Goal: Task Accomplishment & Management: Manage account settings

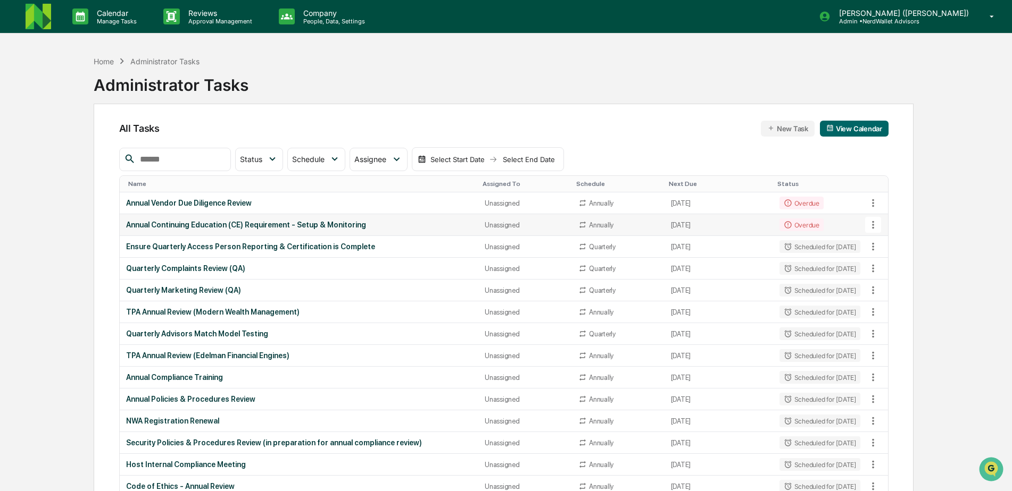
click at [271, 224] on div "Annual Continuing Education (CE) Requirement - Setup & Monitoring" at bounding box center [299, 225] width 346 height 9
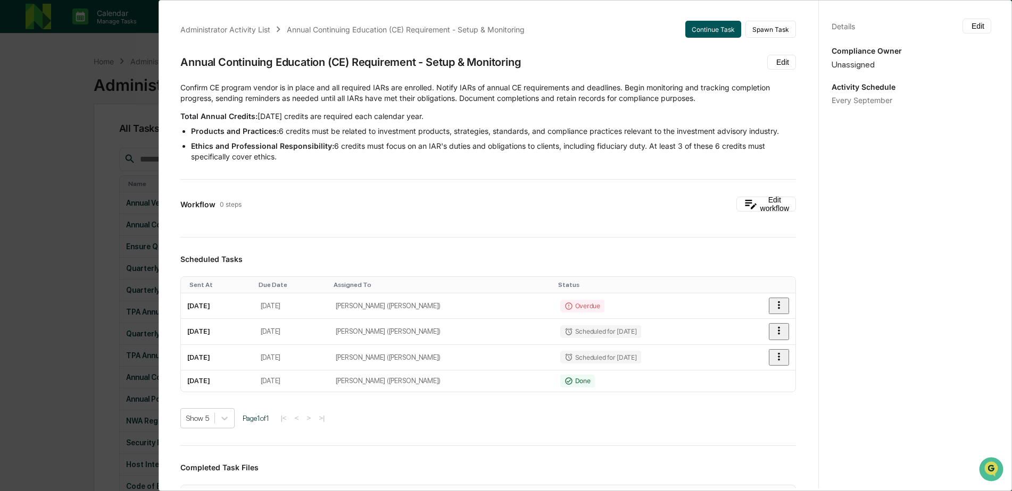
click at [691, 30] on button "Continue Task" at bounding box center [713, 29] width 56 height 17
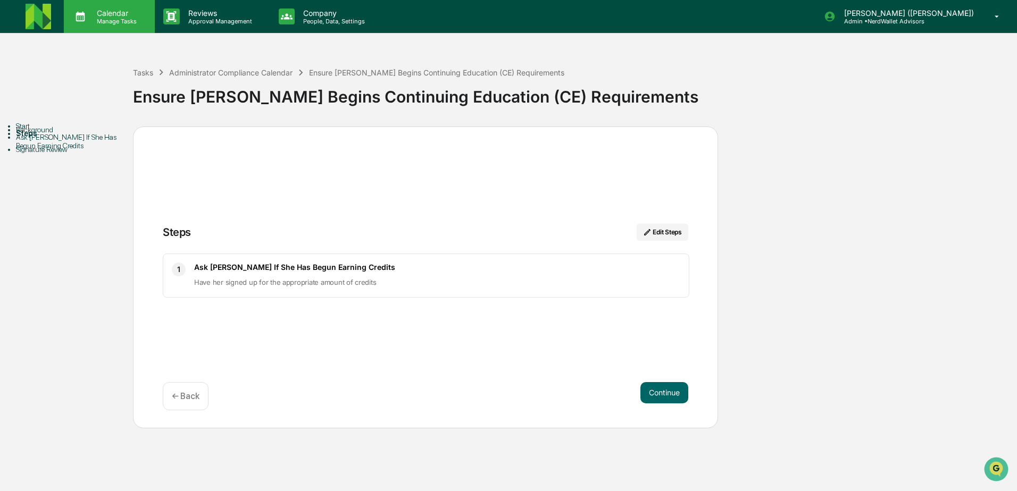
click at [123, 16] on p "Calendar" at bounding box center [115, 13] width 54 height 9
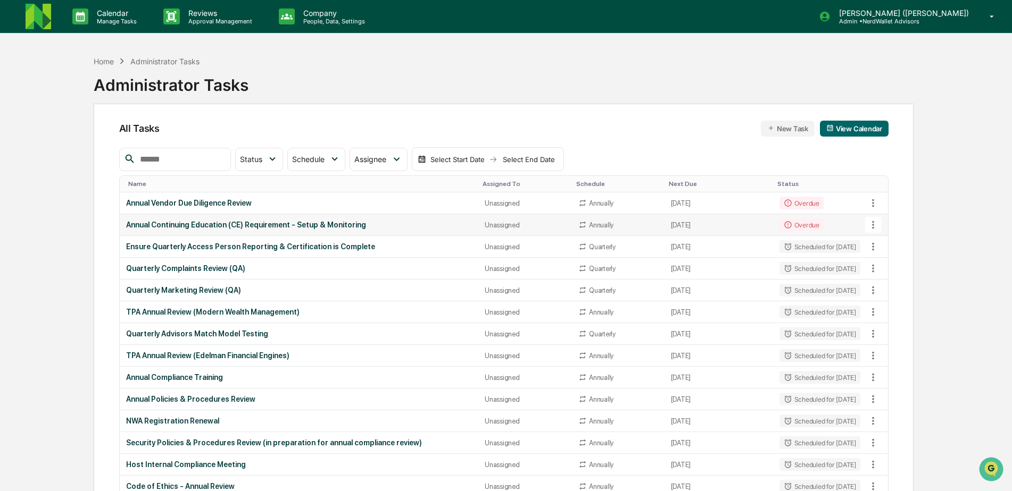
click at [872, 222] on icon at bounding box center [873, 225] width 12 height 12
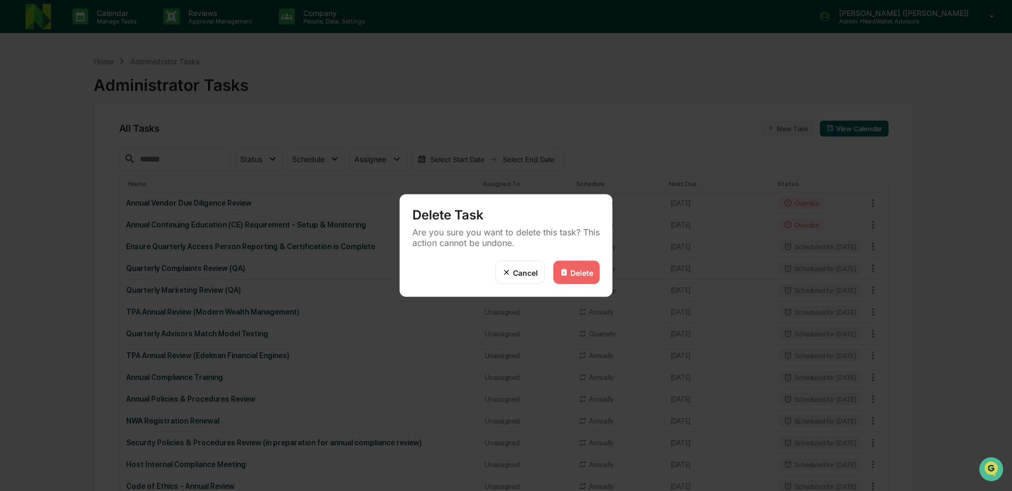
click at [585, 274] on div "Delete" at bounding box center [581, 272] width 23 height 9
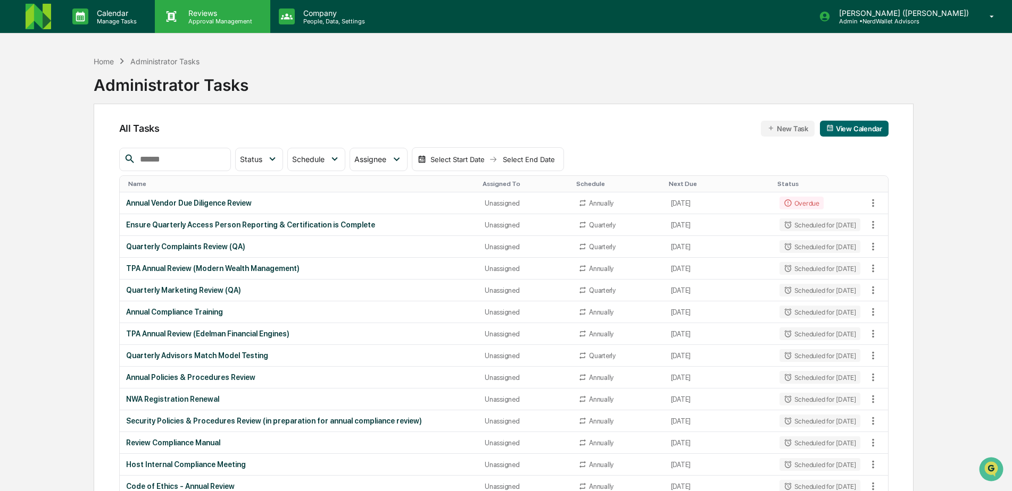
click at [199, 18] on p "Approval Management" at bounding box center [219, 21] width 78 height 7
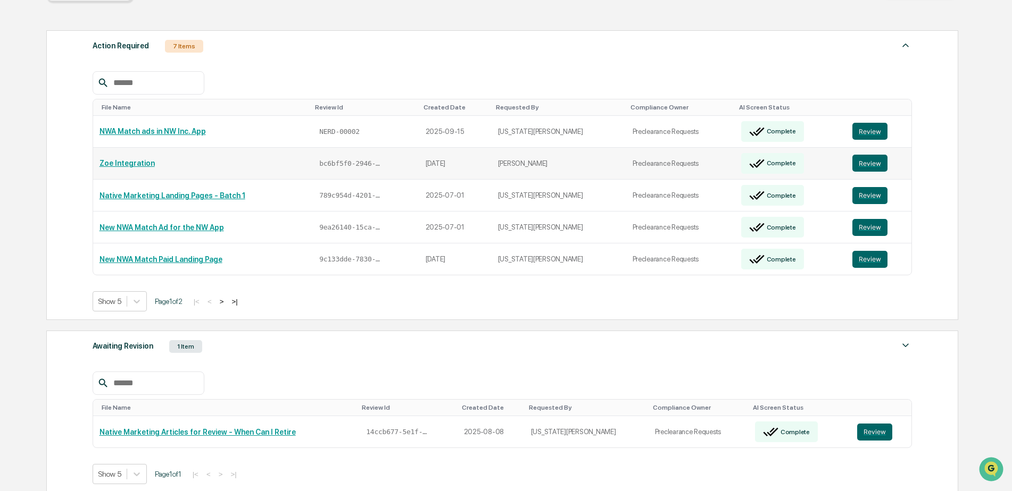
scroll to position [161, 0]
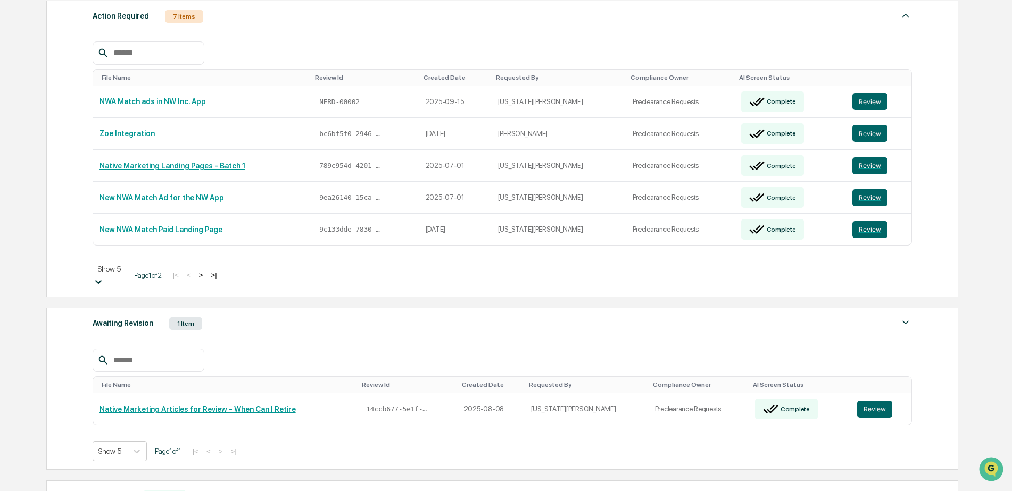
click at [104, 277] on icon at bounding box center [98, 282] width 11 height 11
